Goal: Task Accomplishment & Management: Use online tool/utility

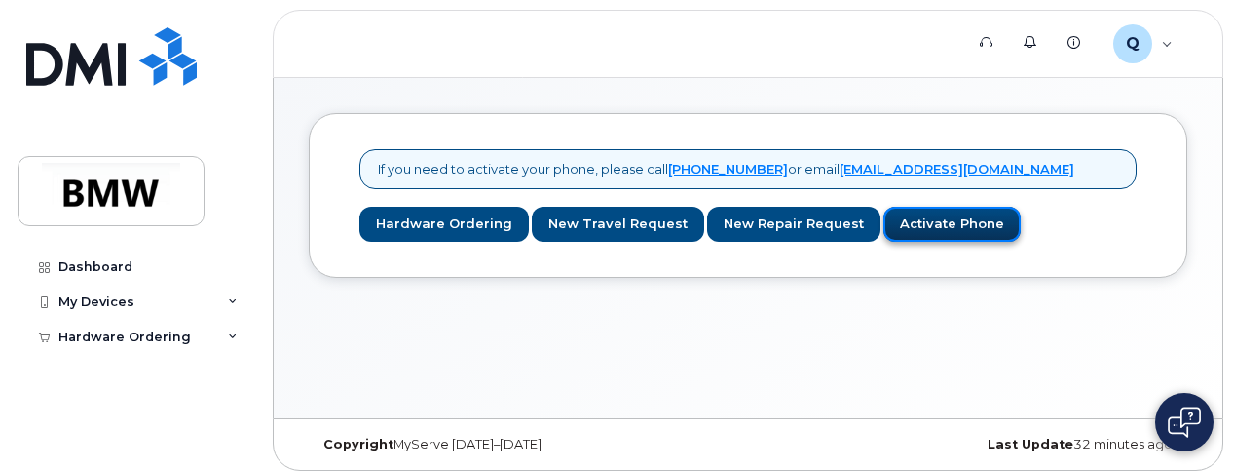
click at [968, 226] on link "Activate Phone" at bounding box center [952, 225] width 137 height 36
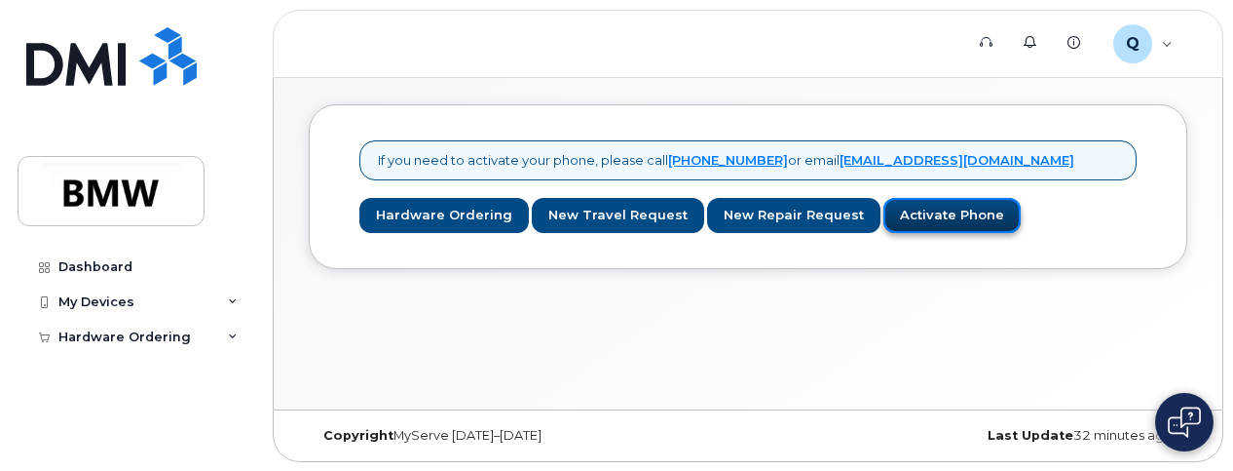
click at [958, 205] on link "Activate Phone" at bounding box center [952, 216] width 137 height 36
click at [962, 215] on link "Activate Phone" at bounding box center [952, 216] width 137 height 36
click at [240, 293] on div "My Devices" at bounding box center [136, 301] width 236 height 35
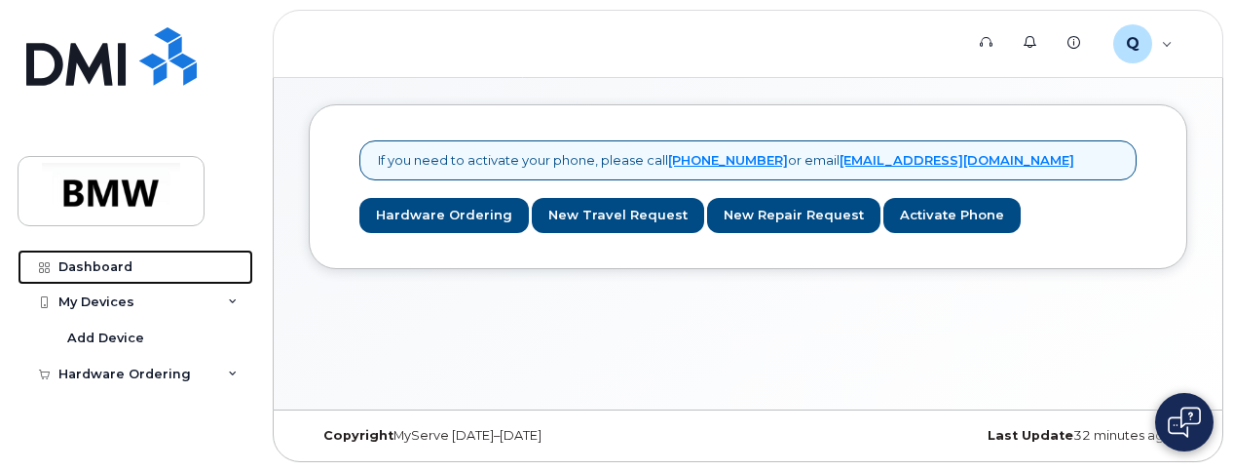
click at [111, 250] on link "Dashboard" at bounding box center [136, 266] width 236 height 35
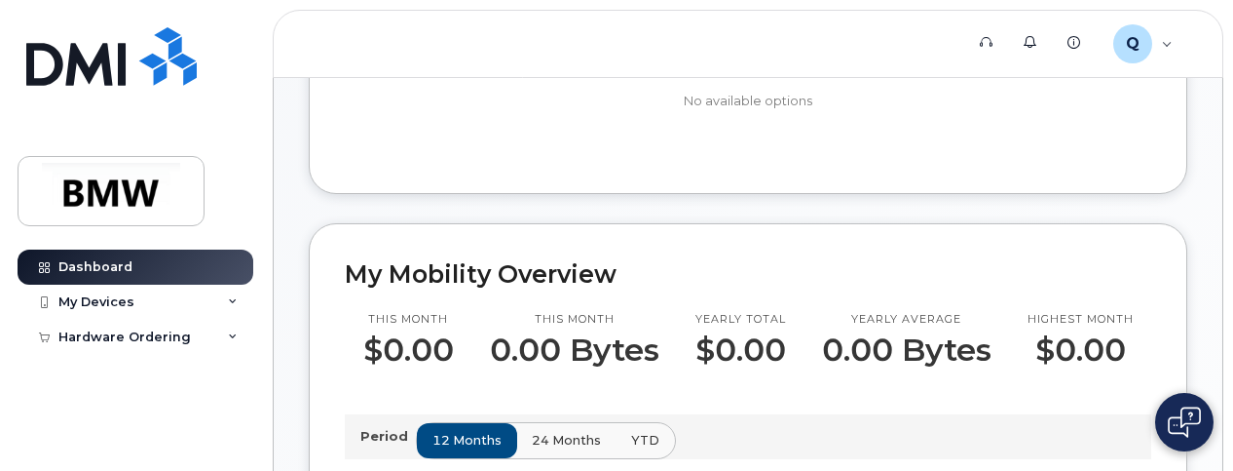
scroll to position [487, 0]
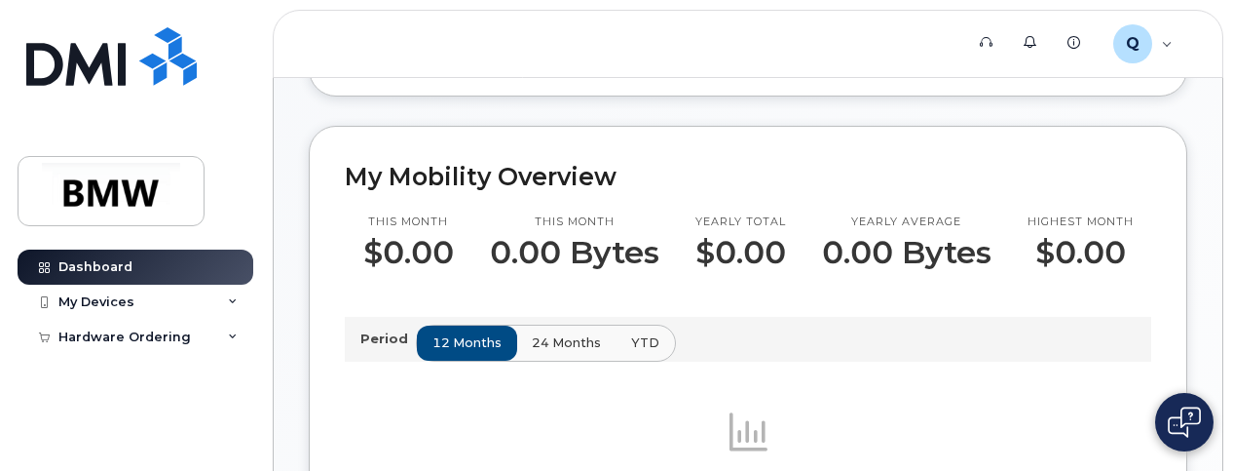
click at [1198, 386] on body "Support Alerts Knowledge Base Q QTF3911 Employee English Français Sign out Dash…" at bounding box center [616, 411] width 1233 height 1797
click at [1174, 415] on img at bounding box center [1184, 421] width 33 height 31
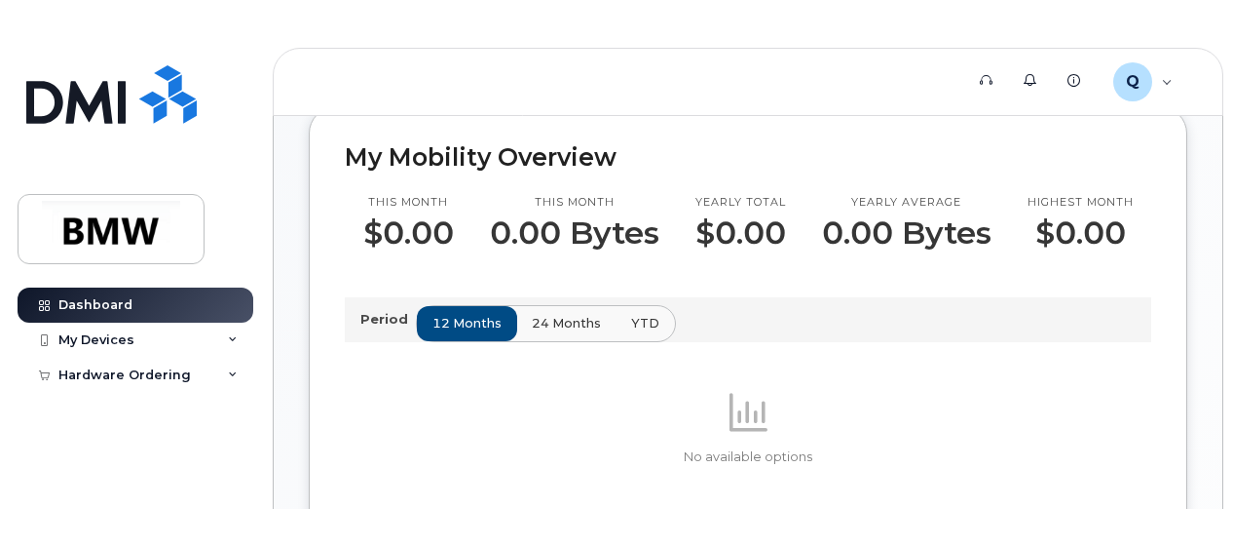
scroll to position [585, 0]
